Goal: Check status: Check status

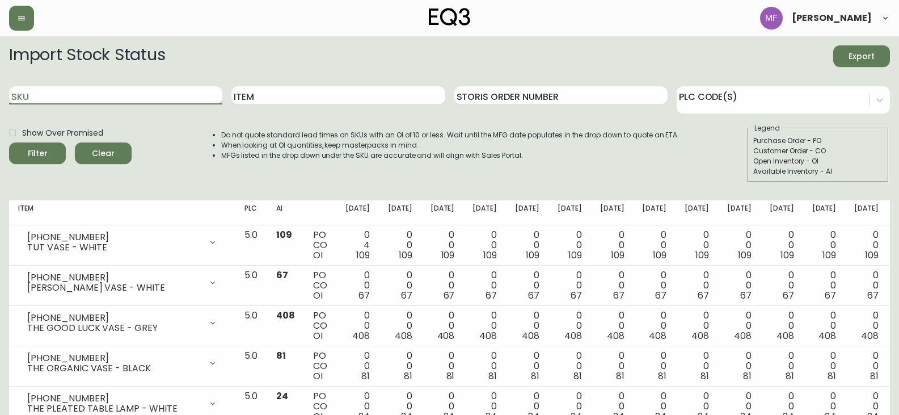
click at [164, 95] on input "SKU" at bounding box center [115, 95] width 213 height 18
paste input "[PHONE_NUMBER]"
click at [9, 142] on button "Filter" at bounding box center [37, 153] width 57 height 22
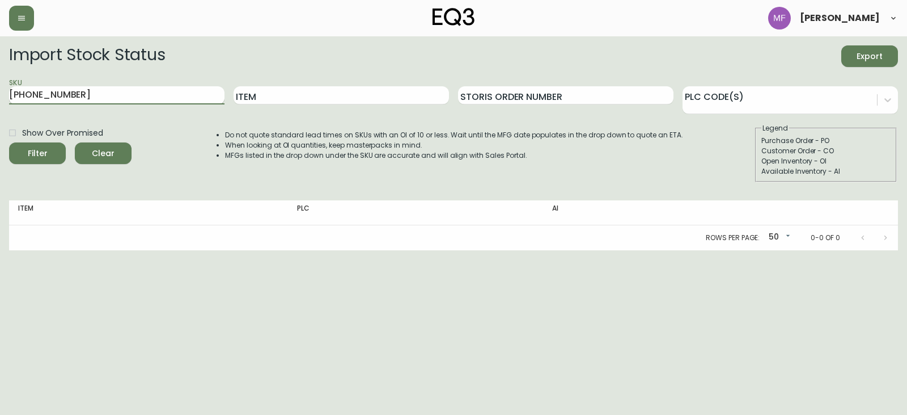
click at [9, 142] on button "Filter" at bounding box center [37, 153] width 57 height 22
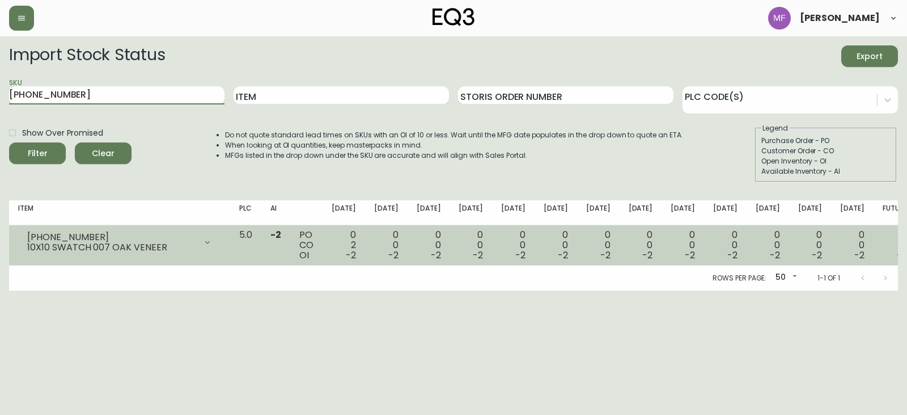
click at [210, 243] on icon at bounding box center [207, 241] width 5 height 3
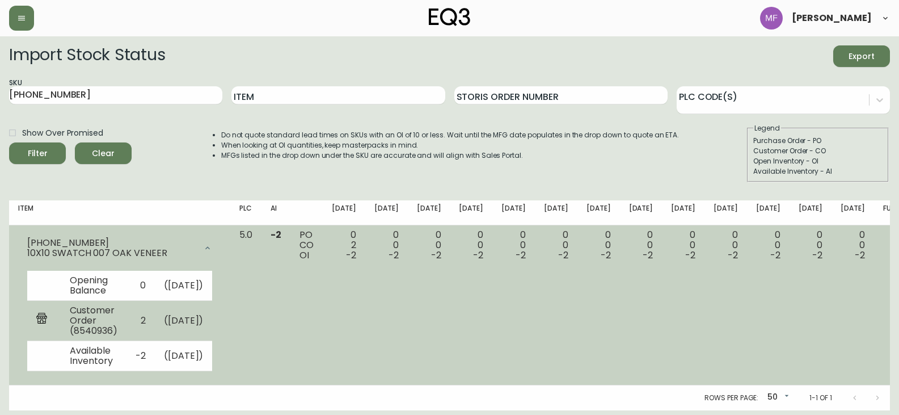
scroll to position [16, 0]
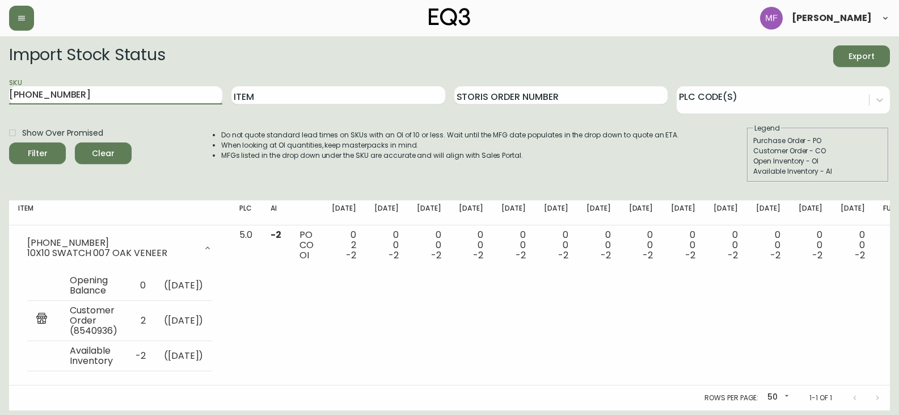
drag, startPoint x: 111, startPoint y: 81, endPoint x: 0, endPoint y: 79, distance: 110.6
click at [0, 79] on main "Import Stock Status Export SKU [PHONE_NUMBER] Item Storis Order Number PLC Code…" at bounding box center [449, 223] width 899 height 374
paste input "5000-004"
click at [9, 142] on button "Filter" at bounding box center [37, 153] width 57 height 22
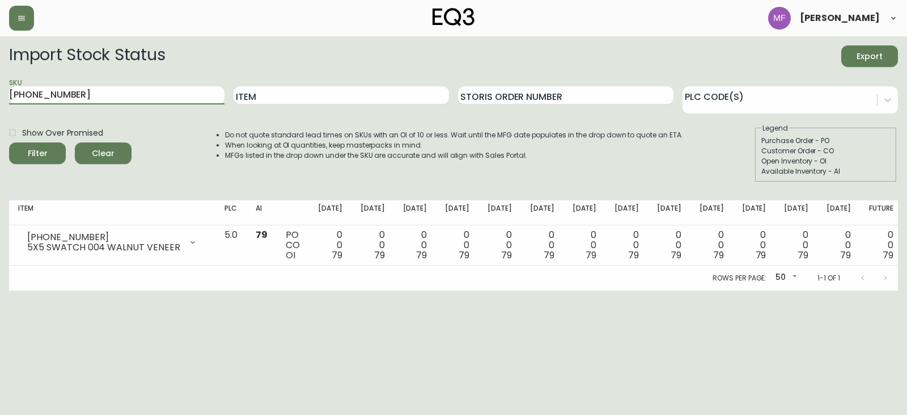
drag, startPoint x: 97, startPoint y: 98, endPoint x: 0, endPoint y: 90, distance: 97.3
click at [0, 90] on main "Import Stock Status Export SKU [PHONE_NUMBER] Item Storis Order Number PLC Code…" at bounding box center [453, 163] width 907 height 254
paste input "7"
click at [9, 142] on button "Filter" at bounding box center [37, 153] width 57 height 22
drag, startPoint x: 53, startPoint y: 93, endPoint x: 0, endPoint y: 82, distance: 53.9
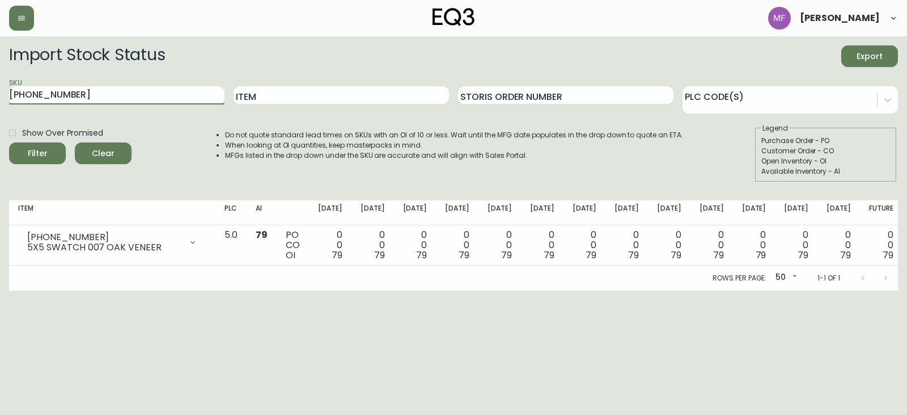
click at [0, 82] on main "Import Stock Status Export SKU [PHONE_NUMBER] Item Storis Order Number PLC Code…" at bounding box center [453, 163] width 907 height 254
paste input "55"
click at [9, 142] on button "Filter" at bounding box center [37, 153] width 57 height 22
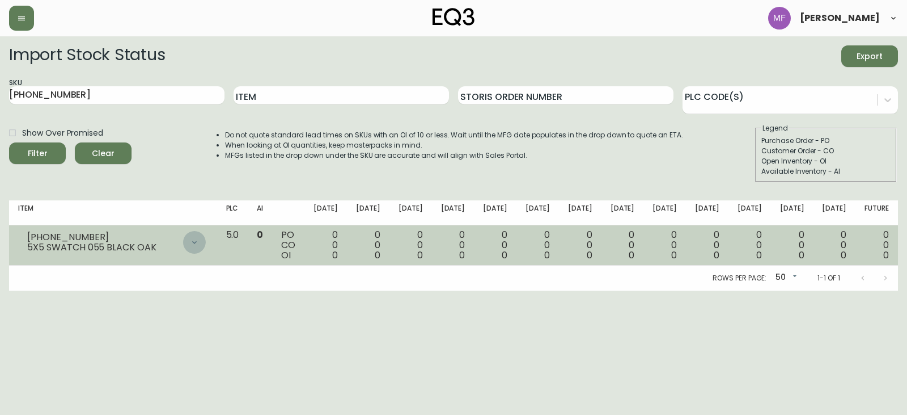
click at [206, 235] on div at bounding box center [194, 242] width 23 height 23
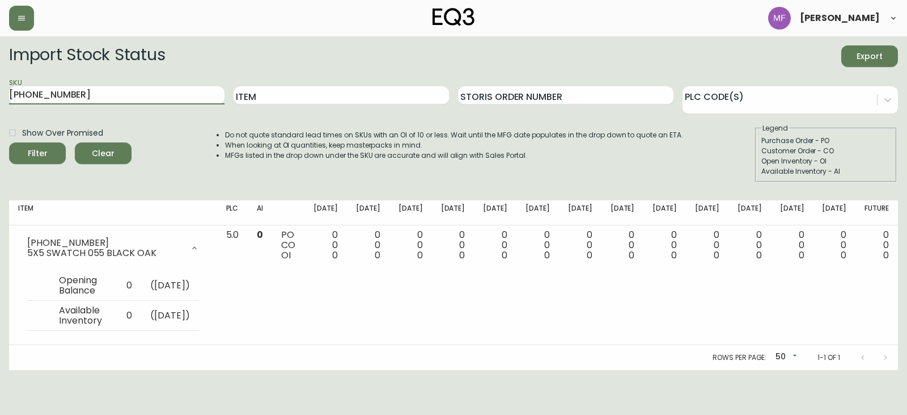
drag, startPoint x: 94, startPoint y: 96, endPoint x: 0, endPoint y: 82, distance: 94.6
click at [0, 82] on main "Import Stock Status Export SKU [PHONE_NUMBER] Item Storis Order Number PLC Code…" at bounding box center [453, 202] width 907 height 333
paste input "3"
click at [9, 142] on button "Filter" at bounding box center [37, 153] width 57 height 22
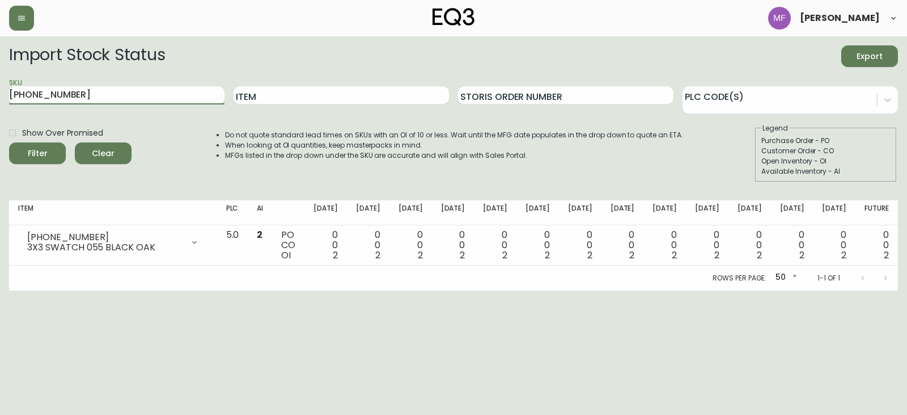
drag, startPoint x: 106, startPoint y: 90, endPoint x: 0, endPoint y: 89, distance: 106.0
click at [0, 89] on main "Import Stock Status Export SKU [PHONE_NUMBER] Item Storis Order Number PLC Code…" at bounding box center [453, 163] width 907 height 254
paste input "07"
click at [9, 142] on button "Filter" at bounding box center [37, 153] width 57 height 22
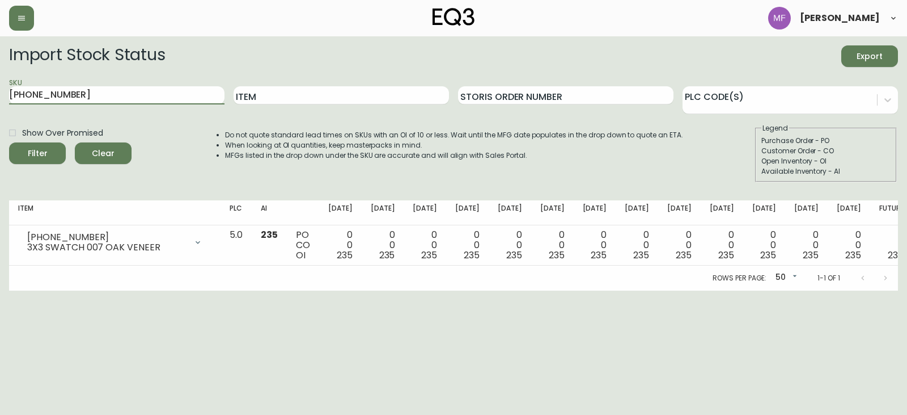
drag, startPoint x: 133, startPoint y: 89, endPoint x: 0, endPoint y: 91, distance: 133.3
click at [0, 91] on main "Import Stock Status Export SKU [PHONE_NUMBER] Item Storis Order Number PLC Code…" at bounding box center [453, 163] width 907 height 254
paste input "4"
type input "[PHONE_NUMBER]"
click at [9, 142] on button "Filter" at bounding box center [37, 153] width 57 height 22
